Goal: Transaction & Acquisition: Purchase product/service

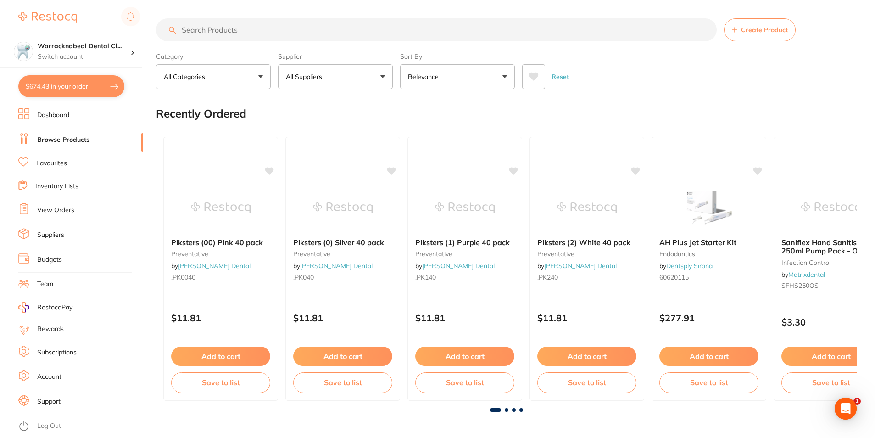
click at [238, 31] on input "search" at bounding box center [436, 29] width 560 height 23
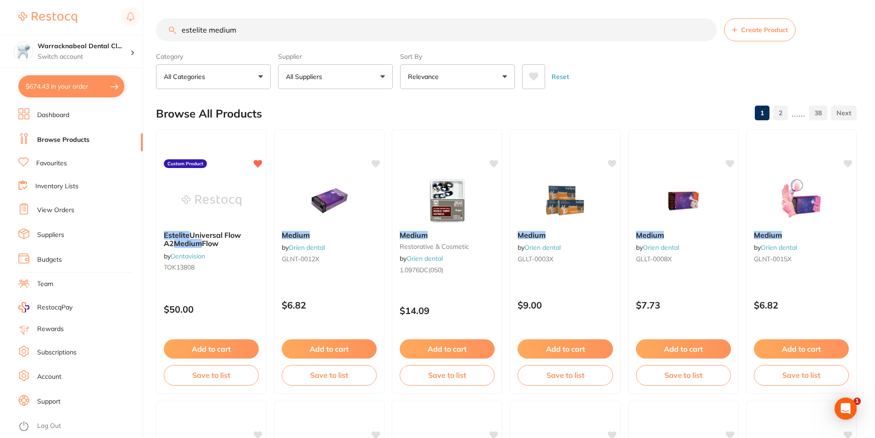
type input "estelite medium"
click at [78, 80] on button "$674.43 in your order" at bounding box center [71, 86] width 106 height 22
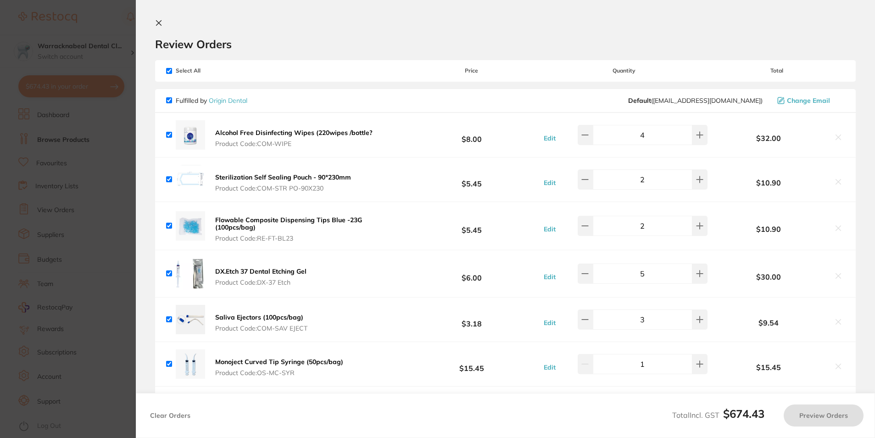
checkbox input "true"
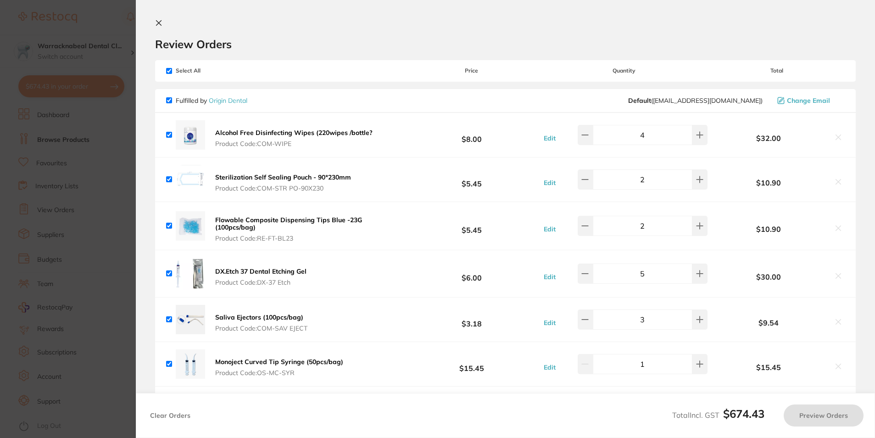
checkbox input "true"
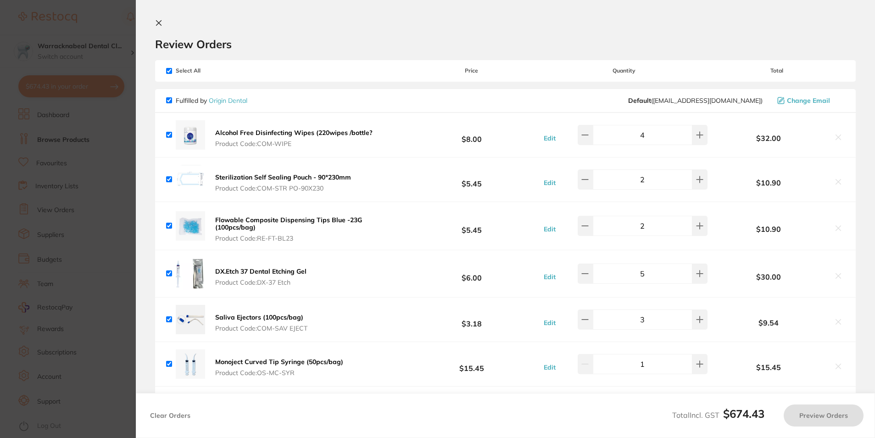
checkbox input "true"
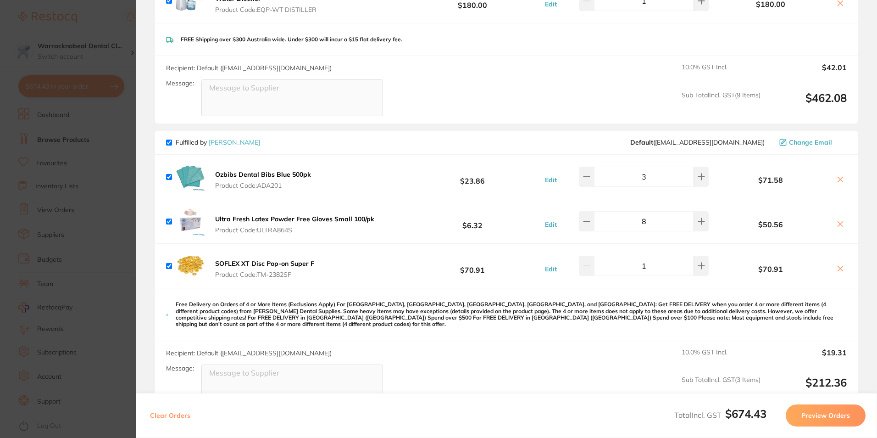
scroll to position [610, 0]
